Goal: Information Seeking & Learning: Learn about a topic

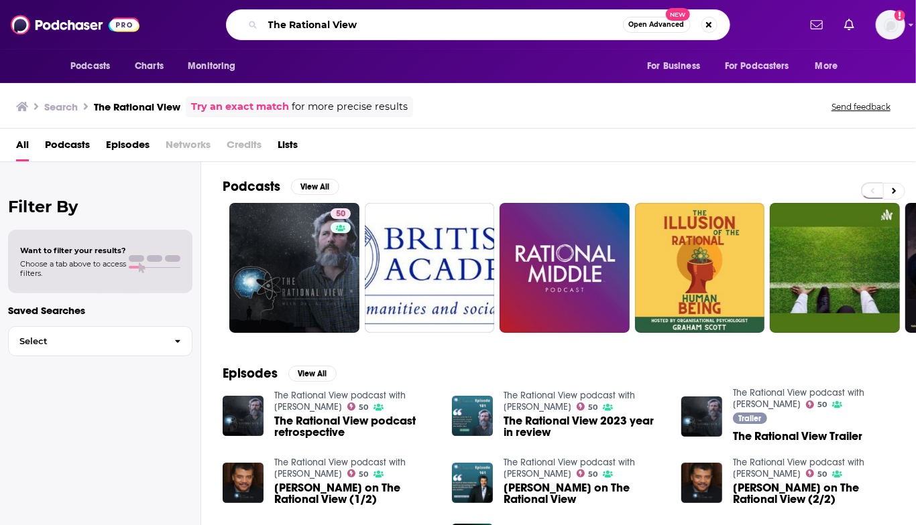
click at [302, 26] on input "The Rational View" at bounding box center [443, 24] width 360 height 21
paste input "Creative Confidence"
type input "Creative Confidence"
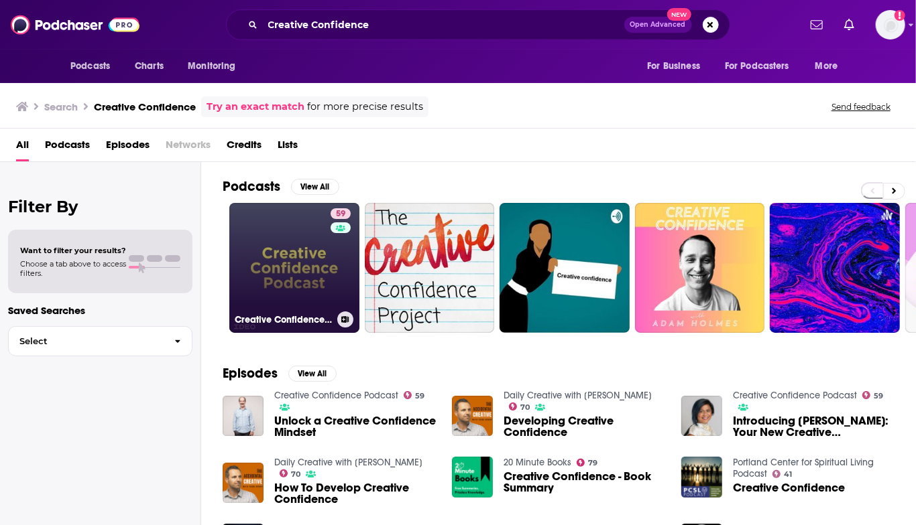
click at [298, 273] on link "59 Creative Confidence Podcast" at bounding box center [294, 268] width 130 height 130
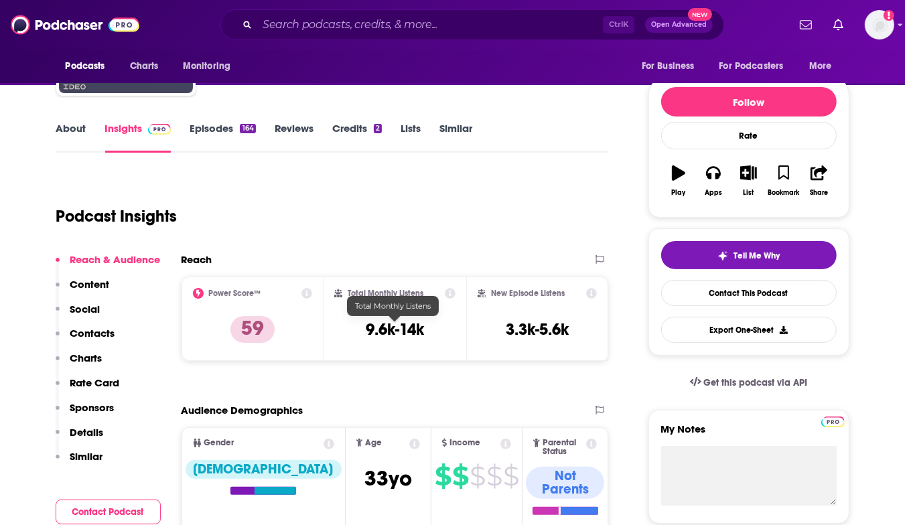
scroll to position [134, 0]
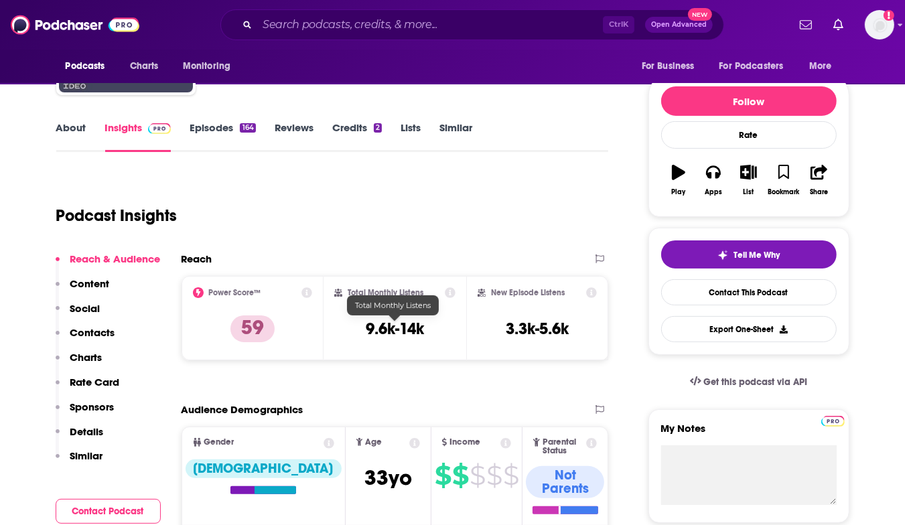
click at [366, 329] on h3 "9.6k-14k" at bounding box center [395, 329] width 58 height 20
drag, startPoint x: 365, startPoint y: 329, endPoint x: 424, endPoint y: 334, distance: 59.2
click at [424, 334] on h3 "9.6k-14k" at bounding box center [395, 329] width 58 height 20
copy div "9.6k-14k"
